Goal: Check status

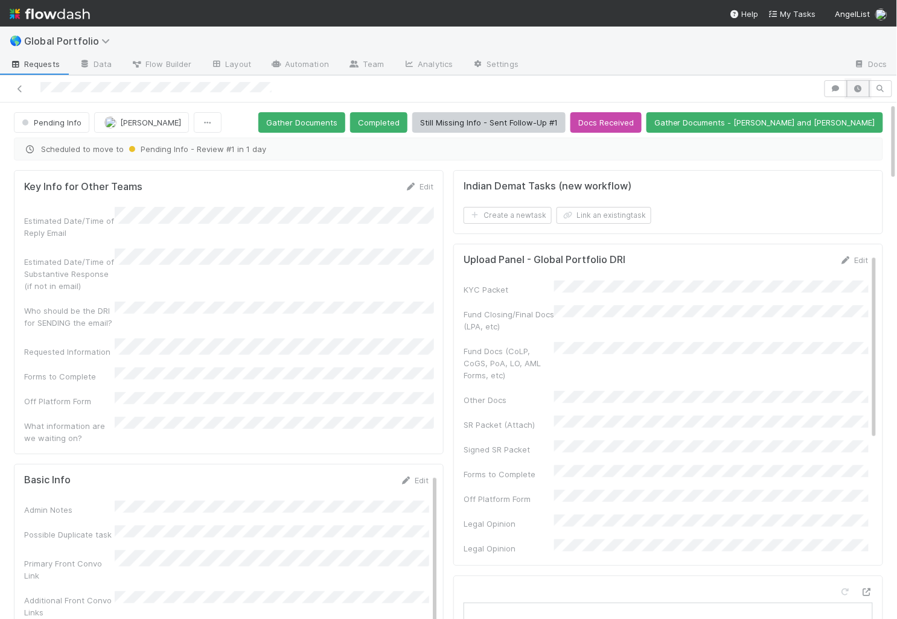
click at [864, 92] on button "button" at bounding box center [858, 88] width 23 height 17
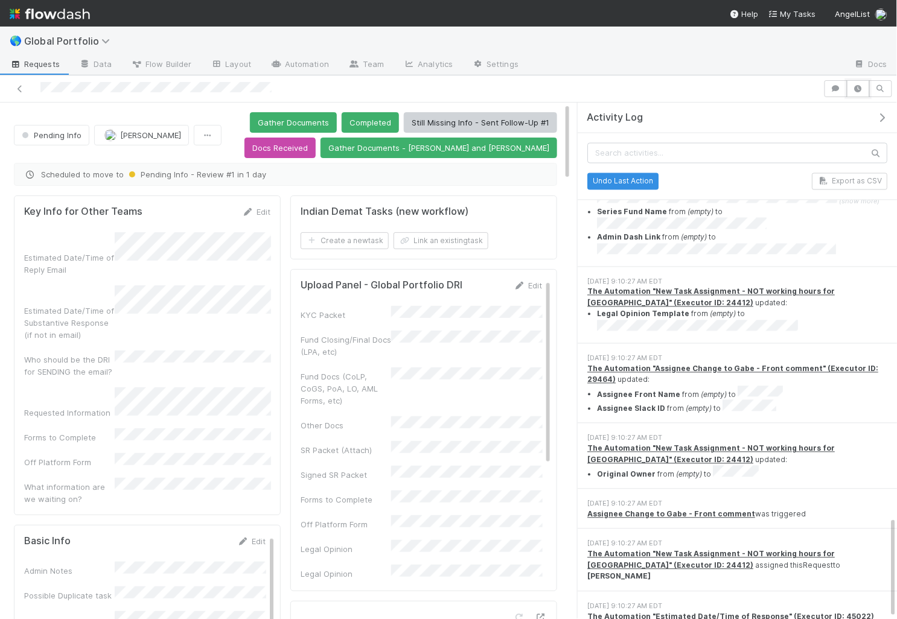
scroll to position [2110, 0]
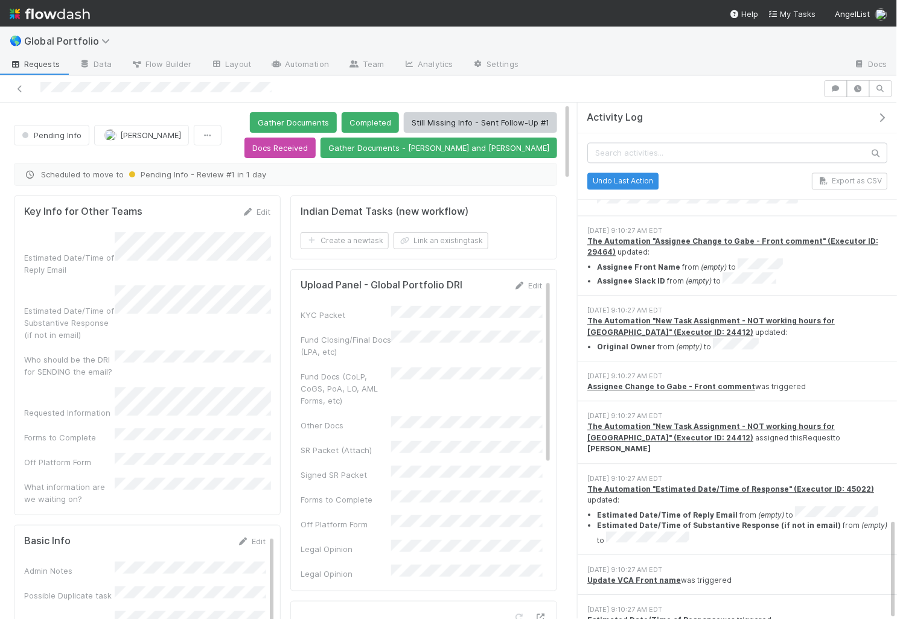
drag, startPoint x: 617, startPoint y: 596, endPoint x: 708, endPoint y: 596, distance: 91.1
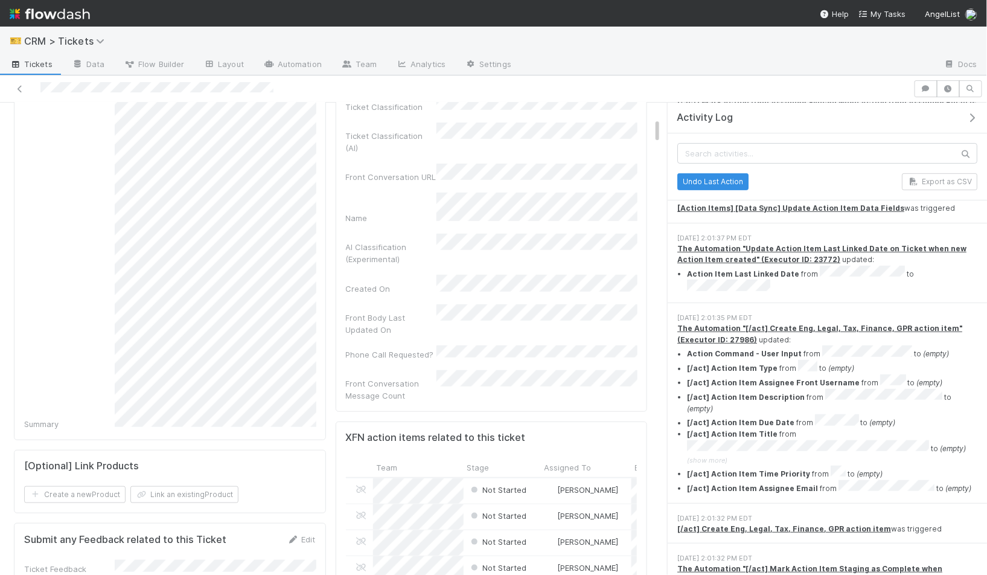
scroll to position [201, 0]
